Goal: Information Seeking & Learning: Learn about a topic

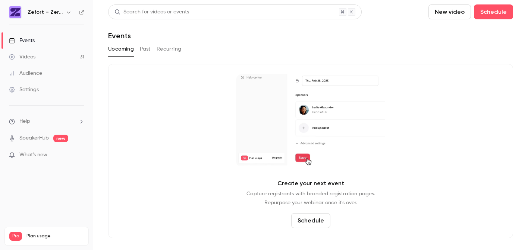
click at [33, 57] on div "Videos" at bounding box center [22, 56] width 26 height 7
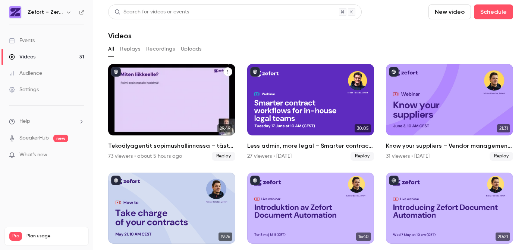
click at [193, 145] on h2 "Tekoälyagentit sopimushallinnassa – tästä kaikki puhuvat juuri nyt" at bounding box center [171, 146] width 127 height 9
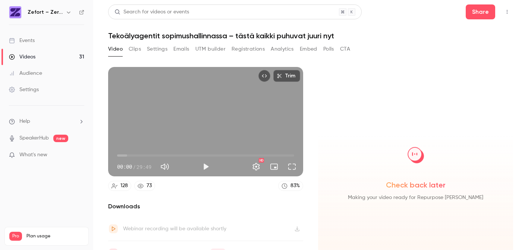
click at [246, 49] on button "Registrations" at bounding box center [247, 49] width 33 height 12
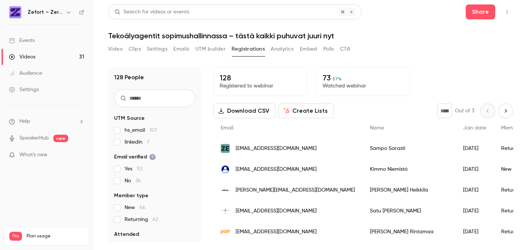
click at [149, 97] on input "text" at bounding box center [154, 98] width 81 height 18
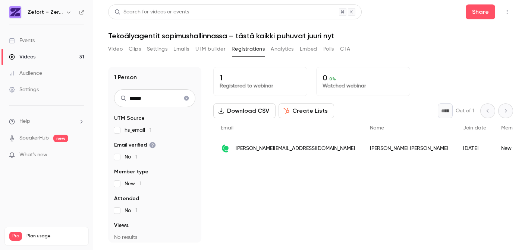
type input "******"
click at [259, 146] on span "[PERSON_NAME][EMAIL_ADDRESS][DOMAIN_NAME]" at bounding box center [295, 149] width 119 height 8
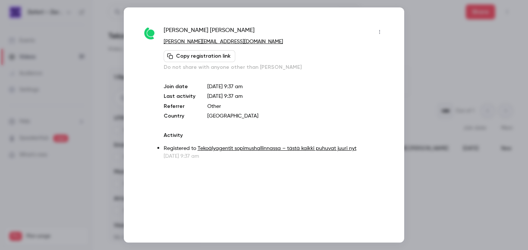
click at [381, 30] on icon "button" at bounding box center [379, 31] width 6 height 5
click at [414, 34] on div at bounding box center [264, 125] width 528 height 250
click at [423, 73] on div at bounding box center [264, 125] width 528 height 250
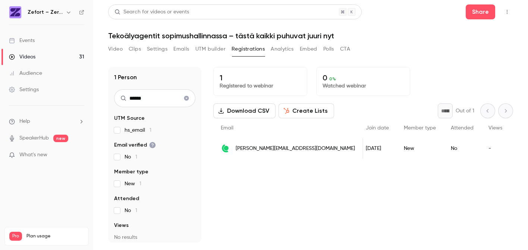
scroll to position [0, 97]
